Goal: Information Seeking & Learning: Learn about a topic

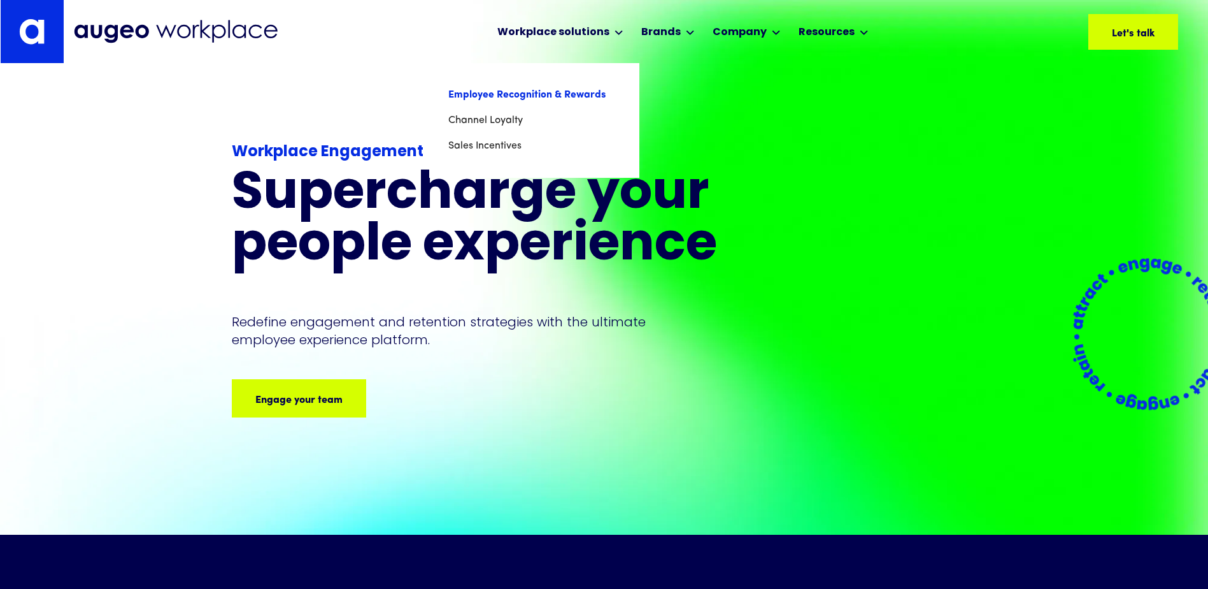
click at [534, 99] on link "Employee Recognition & Rewards" at bounding box center [534, 94] width 172 height 25
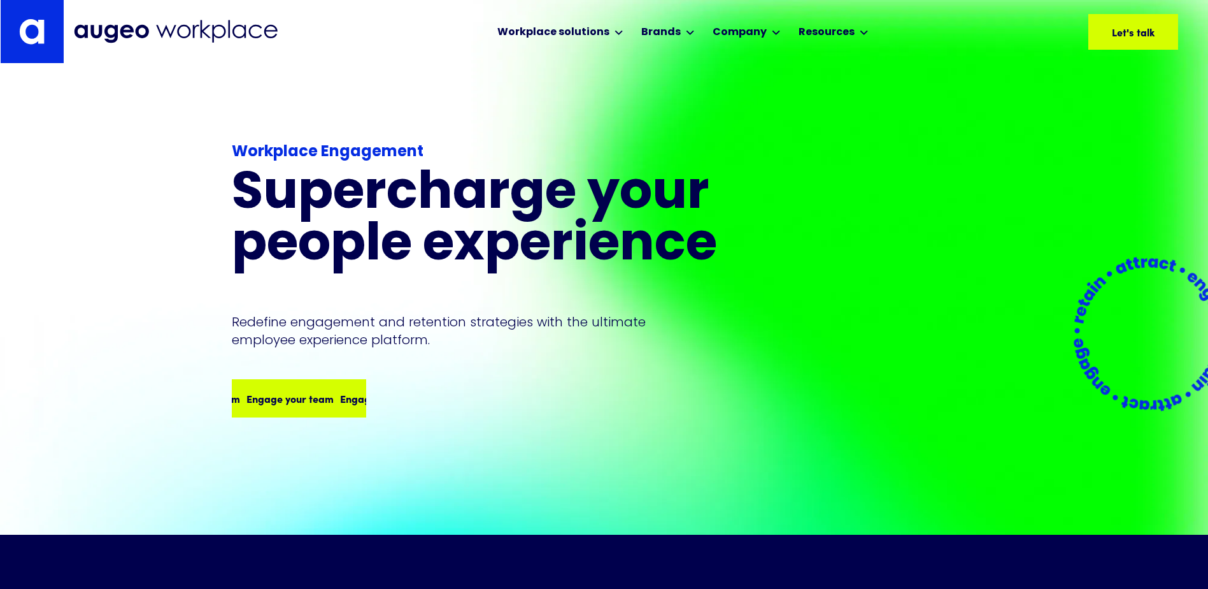
click at [335, 392] on div "Engage your team" at bounding box center [378, 397] width 87 height 15
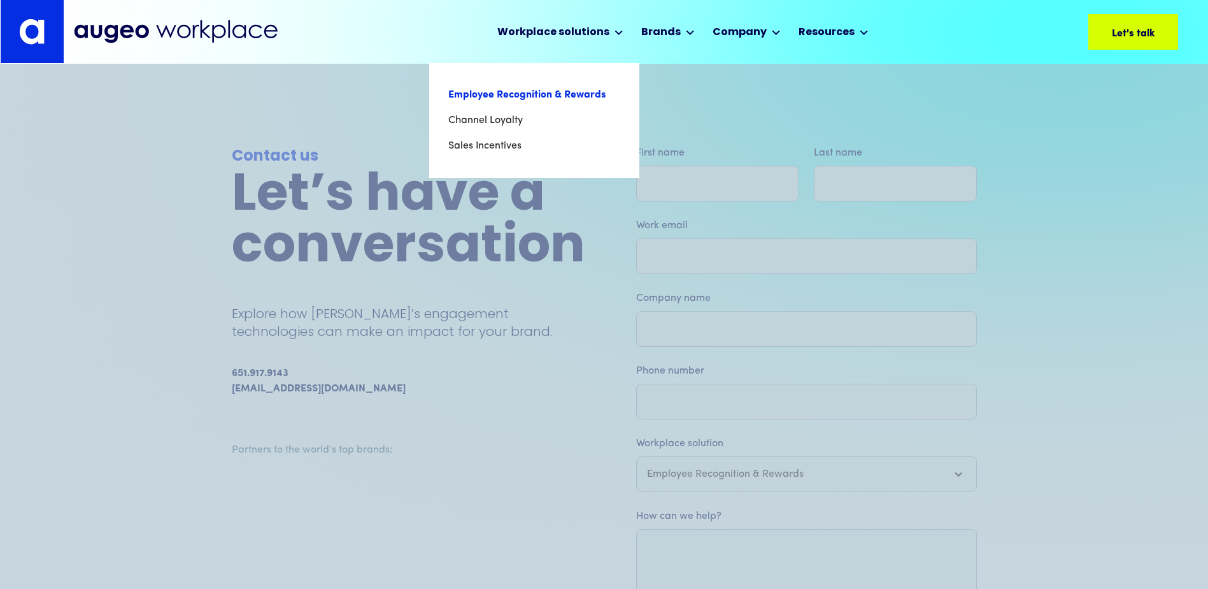
click at [544, 96] on link "Employee Recognition & Rewards" at bounding box center [534, 94] width 172 height 25
